Goal: Transaction & Acquisition: Obtain resource

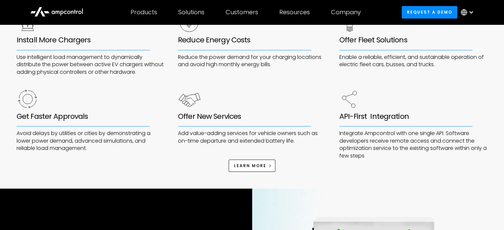
scroll to position [359, 0]
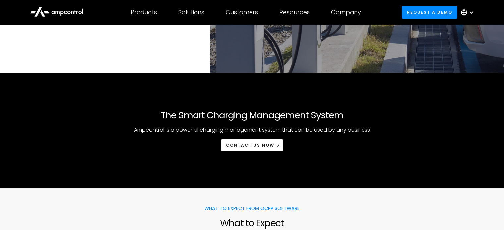
scroll to position [116, 0]
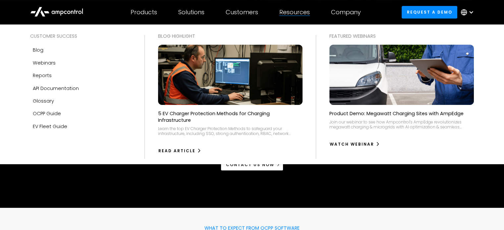
click at [65, 87] on div "API Documentation" at bounding box center [56, 88] width 46 height 7
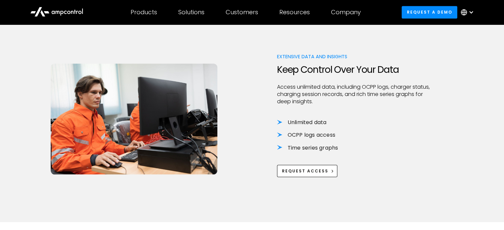
scroll to position [419, 0]
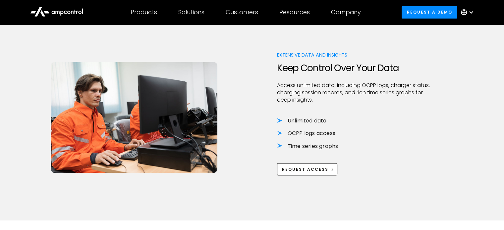
click at [413, 14] on link "Request a demo" at bounding box center [429, 12] width 56 height 12
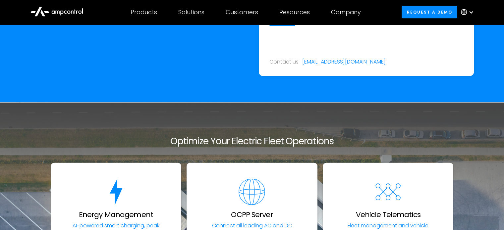
scroll to position [1323, 0]
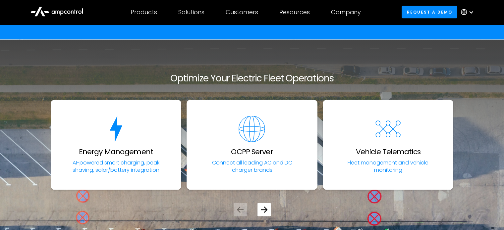
click at [261, 148] on h3 "OCPP Server" at bounding box center [252, 152] width 42 height 9
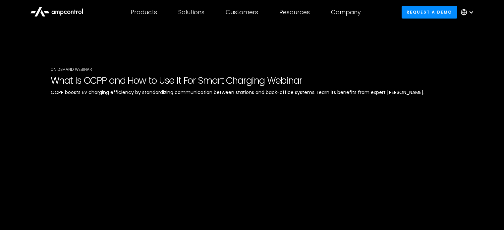
scroll to position [115, 0]
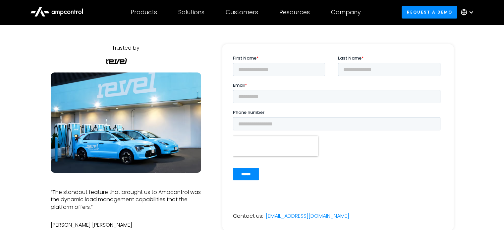
scroll to position [51, 0]
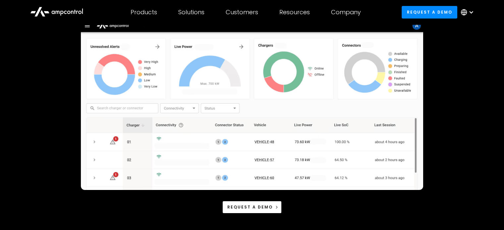
scroll to position [136, 0]
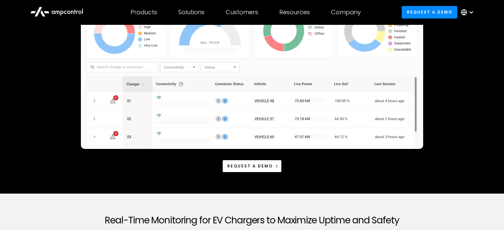
click at [268, 163] on link "Request a demo" at bounding box center [252, 166] width 60 height 12
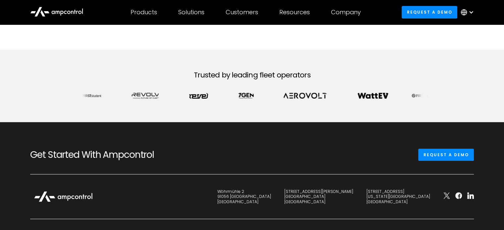
scroll to position [279, 0]
